Goal: Task Accomplishment & Management: Manage account settings

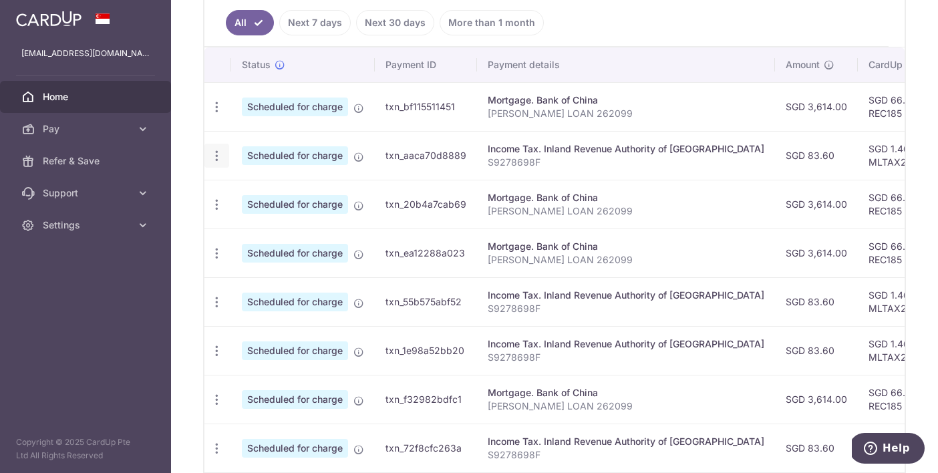
click at [217, 114] on icon "button" at bounding box center [217, 107] width 14 height 14
click at [230, 184] on link "Update payment" at bounding box center [274, 192] width 139 height 32
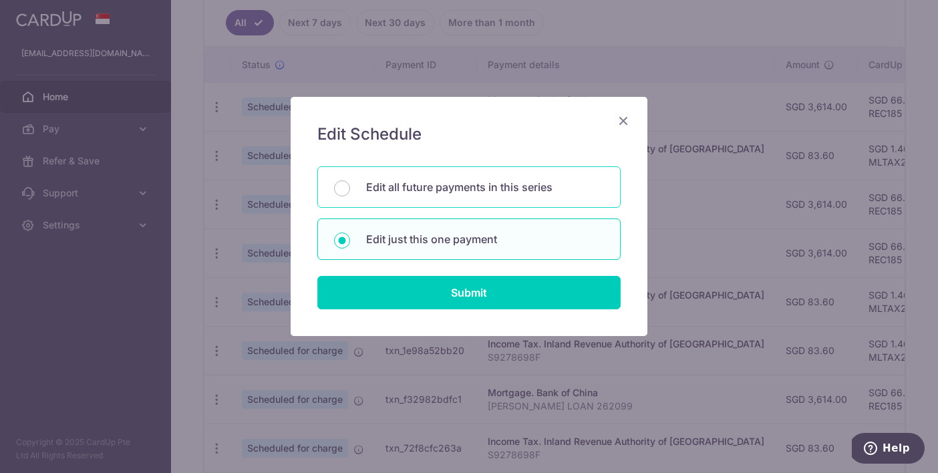
click at [374, 187] on p "Edit all future payments in this series" at bounding box center [485, 187] width 238 height 16
click at [350, 187] on input "Edit all future payments in this series" at bounding box center [342, 188] width 16 height 16
radio input "true"
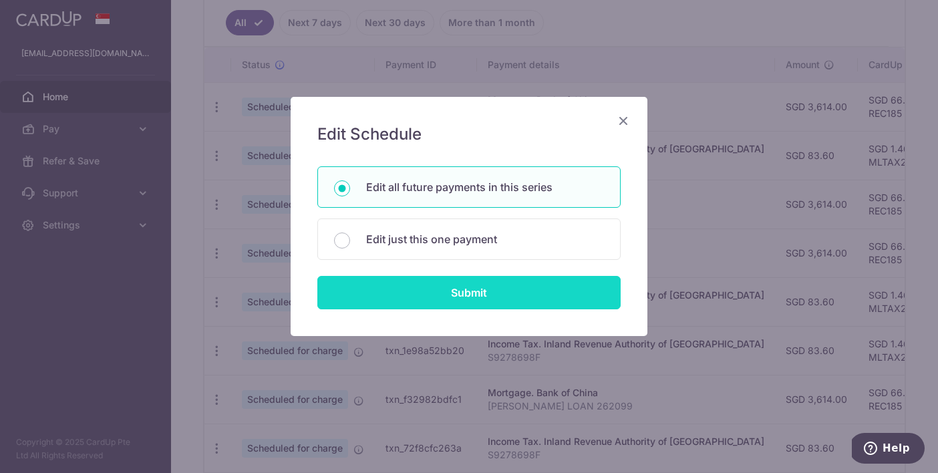
click at [410, 282] on input "Submit" at bounding box center [468, 292] width 303 height 33
radio input "true"
type input "83.60"
type input "S9278698F"
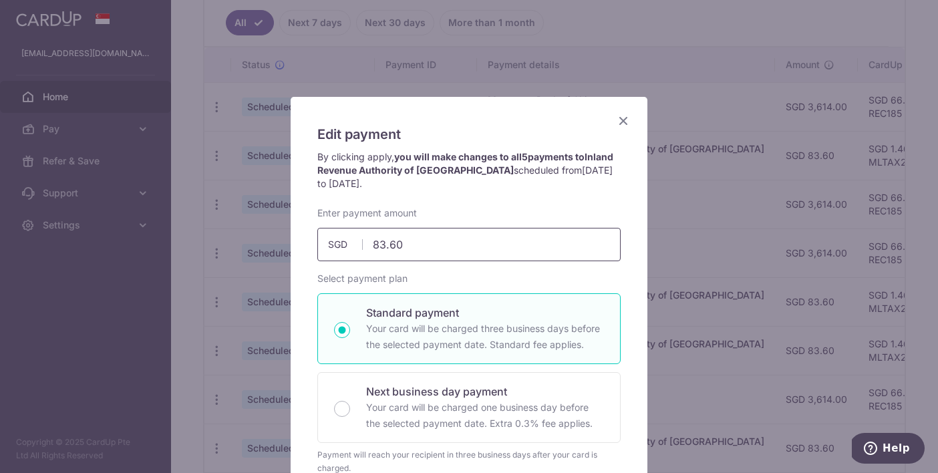
click at [421, 245] on input "83.60" at bounding box center [468, 244] width 303 height 33
type input "811.12"
click at [453, 293] on div "Select payment plan Standard payment Your card will be charged three business d…" at bounding box center [468, 373] width 303 height 203
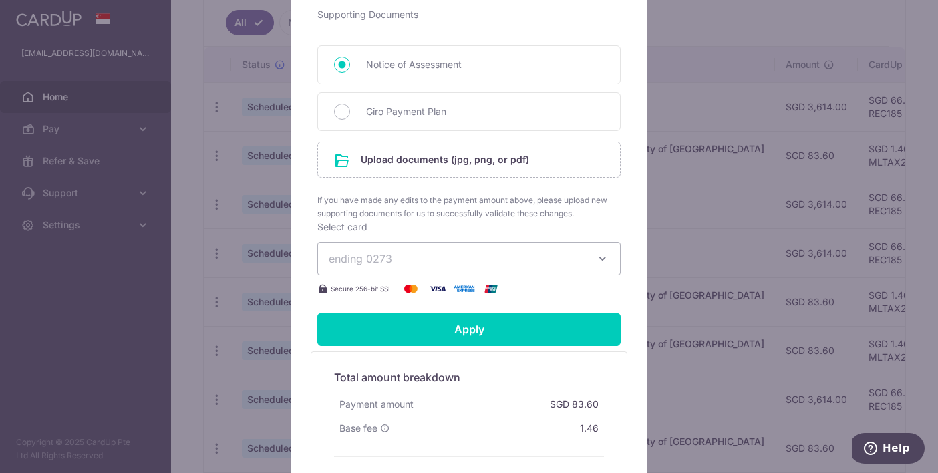
scroll to position [584, 0]
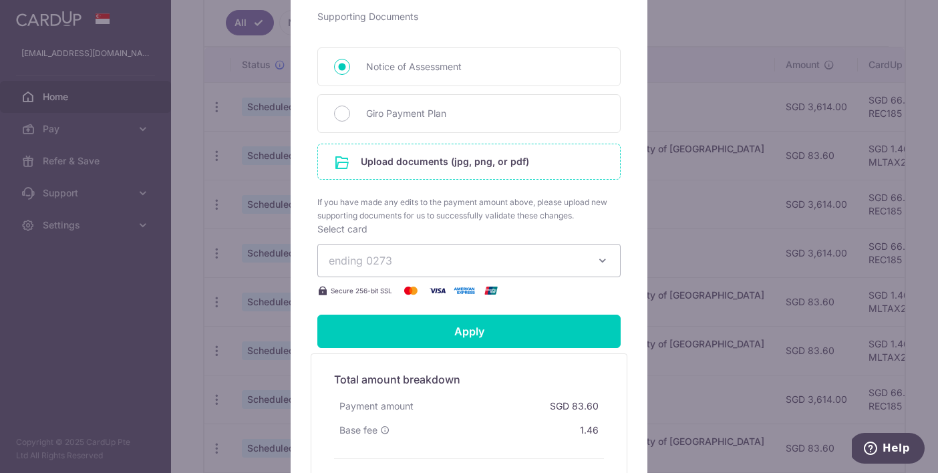
click at [457, 156] on input "file" at bounding box center [469, 161] width 302 height 35
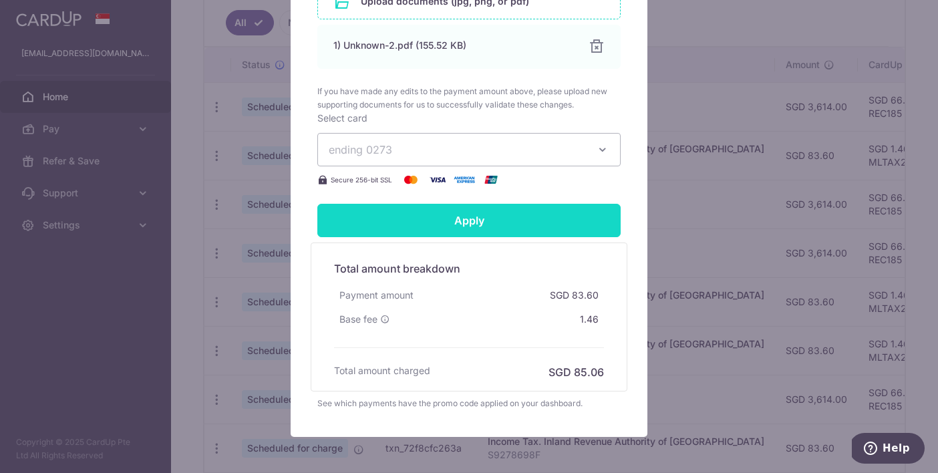
scroll to position [775, 0]
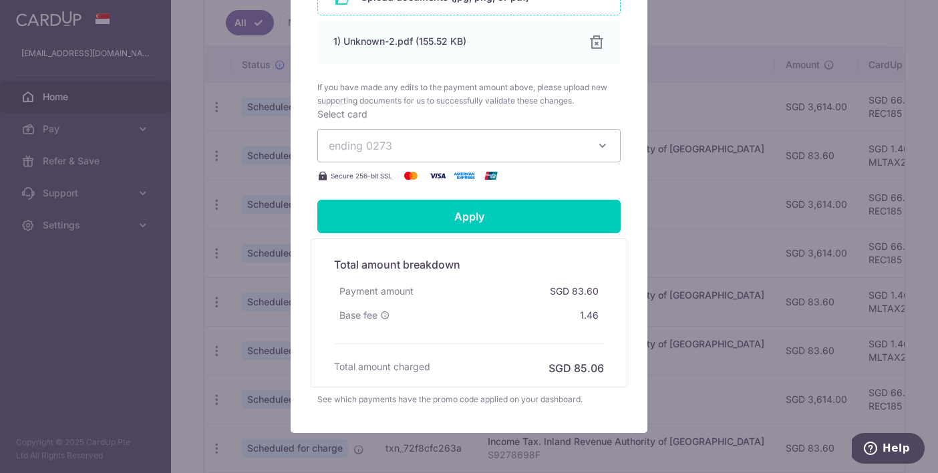
click at [533, 148] on span "ending 0273" at bounding box center [457, 146] width 257 height 16
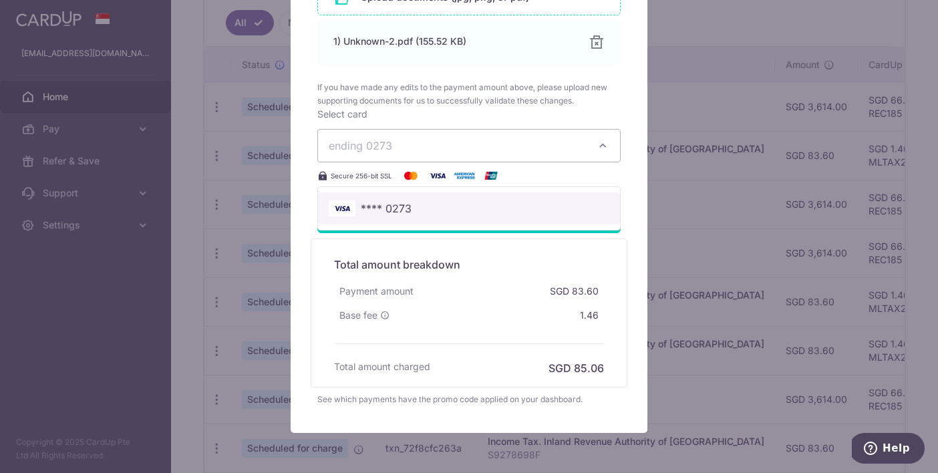
click at [513, 204] on span "**** 0273" at bounding box center [469, 208] width 281 height 16
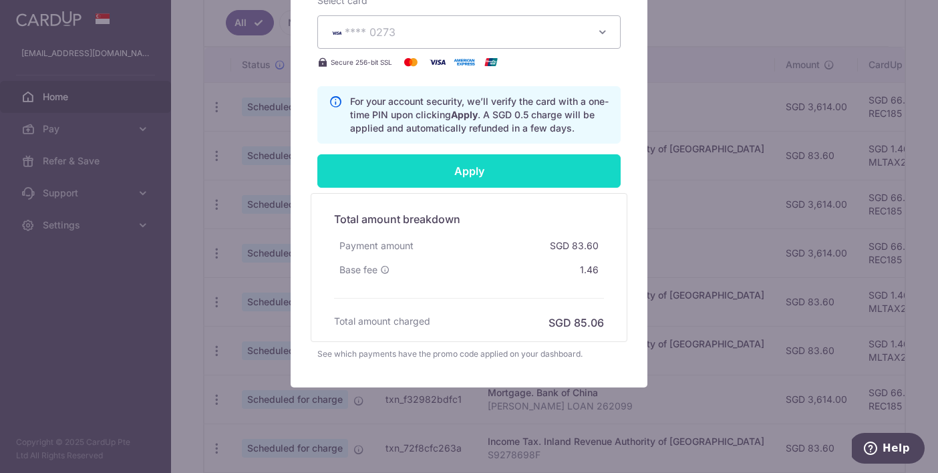
scroll to position [895, 0]
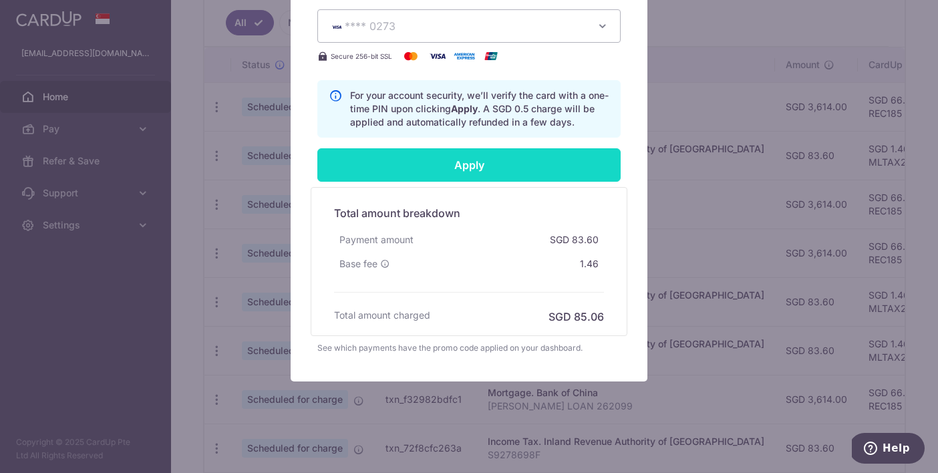
click at [523, 168] on input "Apply" at bounding box center [468, 164] width 303 height 33
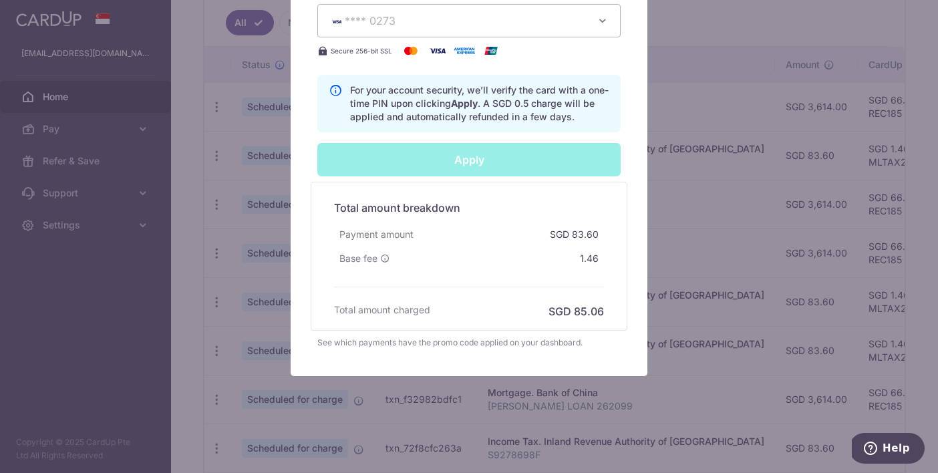
scroll to position [900, 0]
click at [516, 166] on div "Apply" at bounding box center [468, 159] width 319 height 33
type input "Successfully Applied"
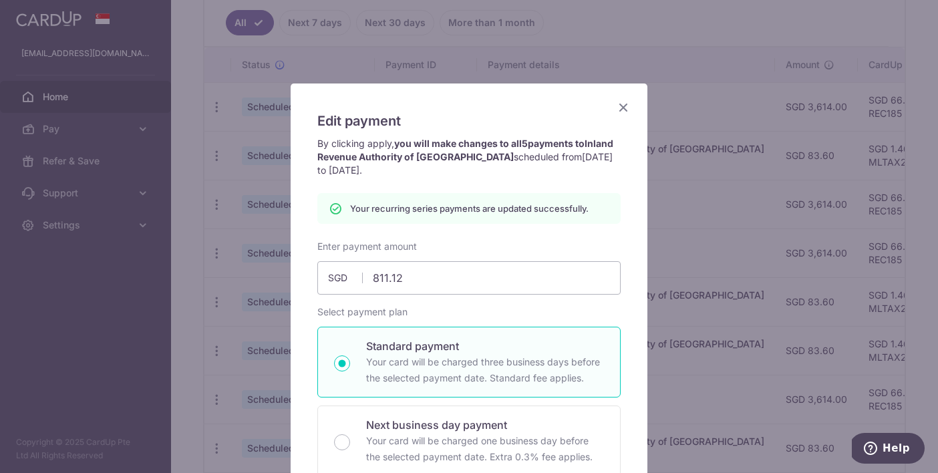
scroll to position [0, 0]
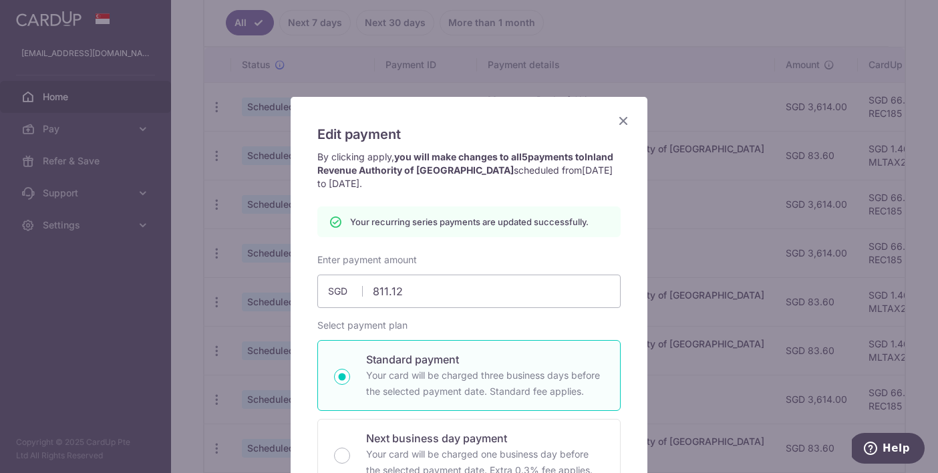
click at [616, 121] on icon "Close" at bounding box center [623, 120] width 16 height 17
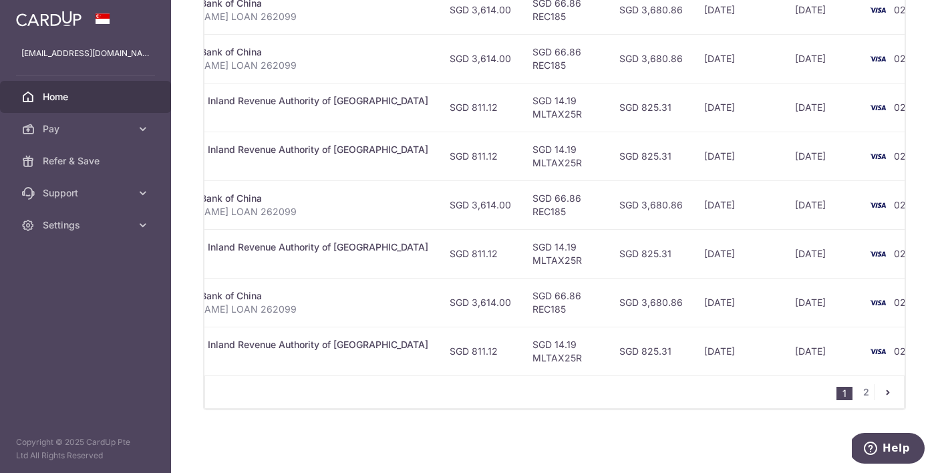
scroll to position [0, 334]
click at [891, 390] on icon "pager" at bounding box center [888, 392] width 11 height 11
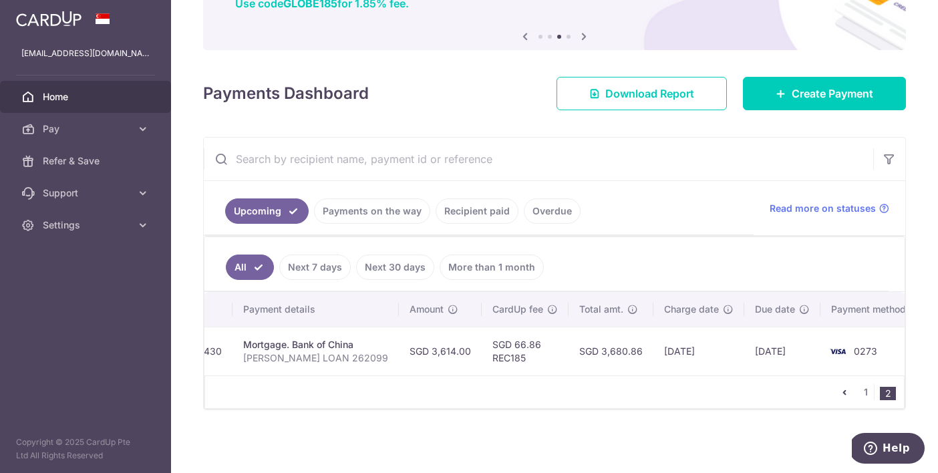
scroll to position [0, 239]
click at [850, 394] on icon "pager" at bounding box center [844, 392] width 11 height 11
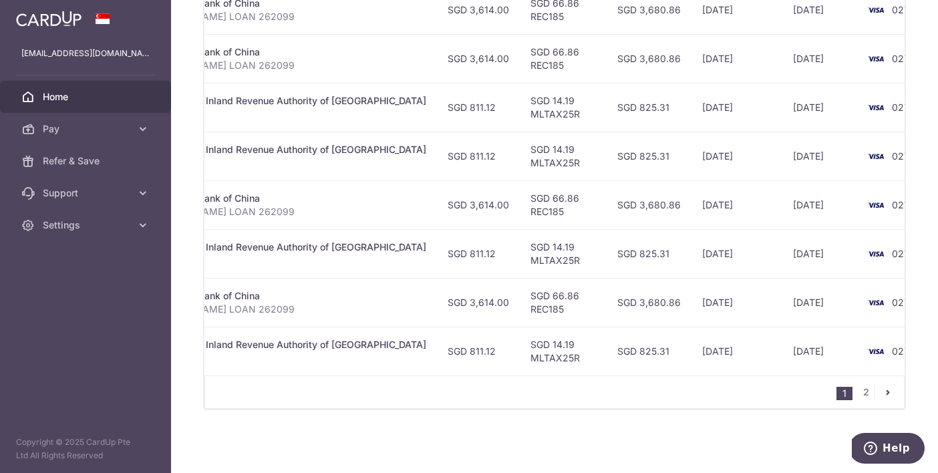
scroll to position [0, 337]
